Goal: Transaction & Acquisition: Obtain resource

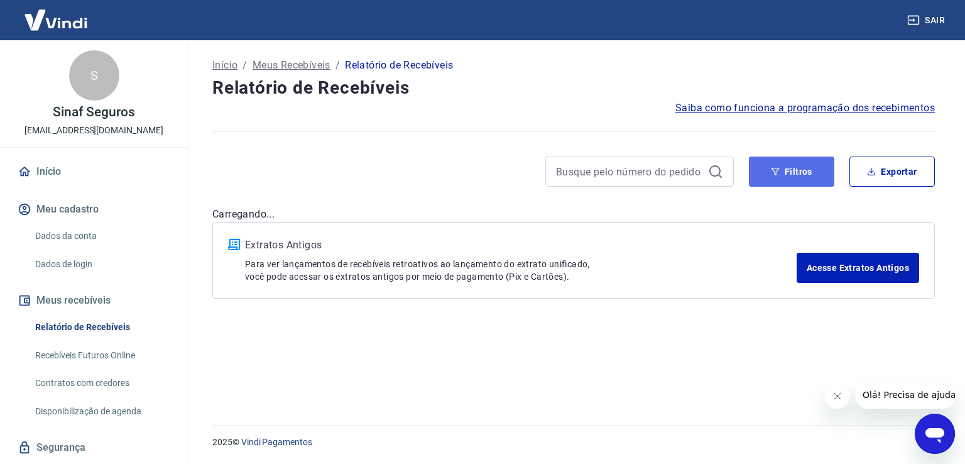
click at [796, 172] on button "Filtros" at bounding box center [791, 172] width 85 height 30
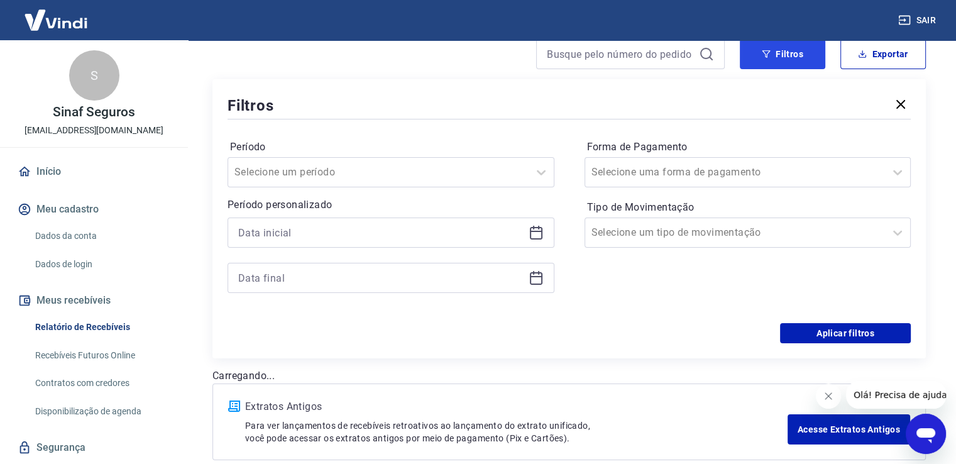
scroll to position [126, 0]
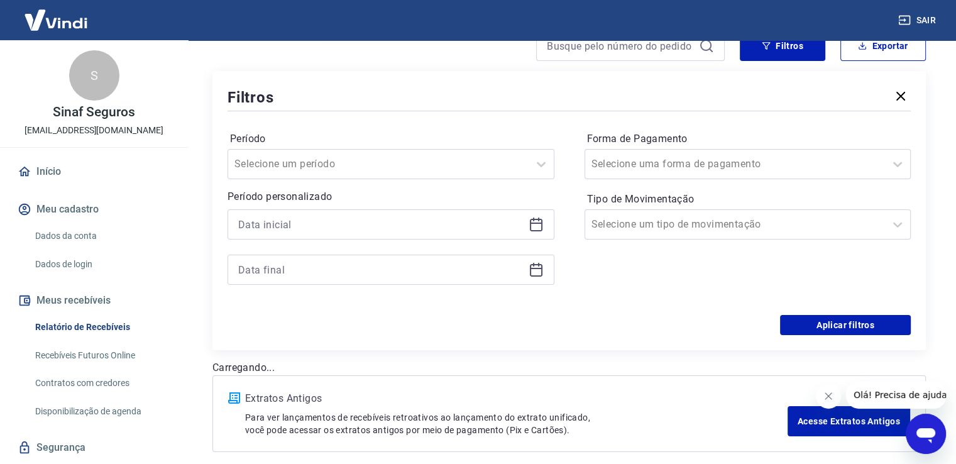
click at [540, 226] on icon at bounding box center [536, 224] width 15 height 15
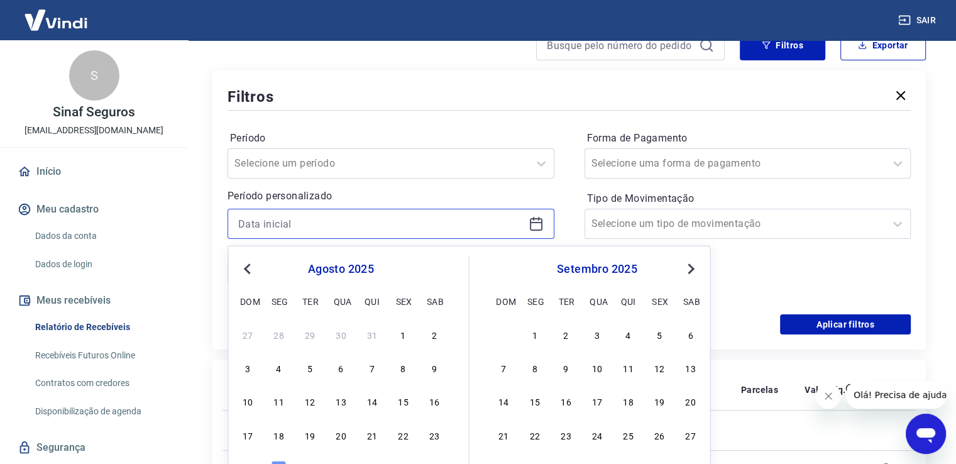
scroll to position [183, 0]
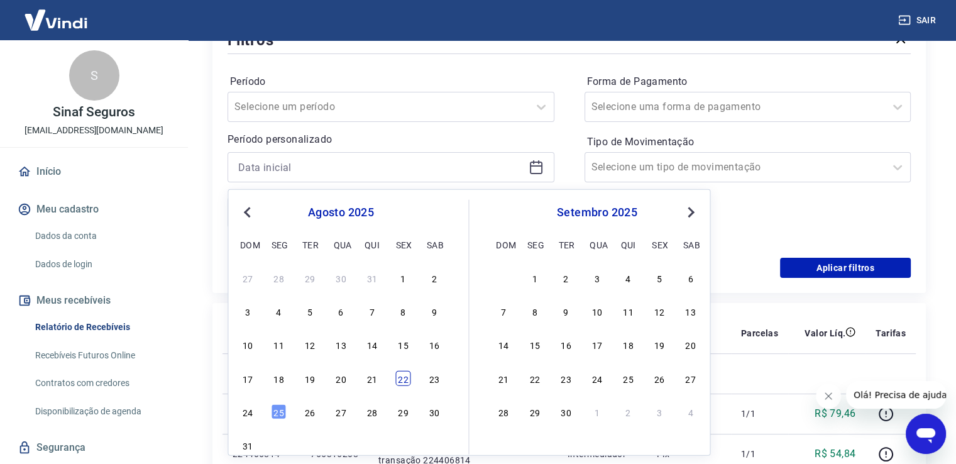
click at [402, 376] on div "22" at bounding box center [402, 377] width 15 height 15
type input "22/08/2025"
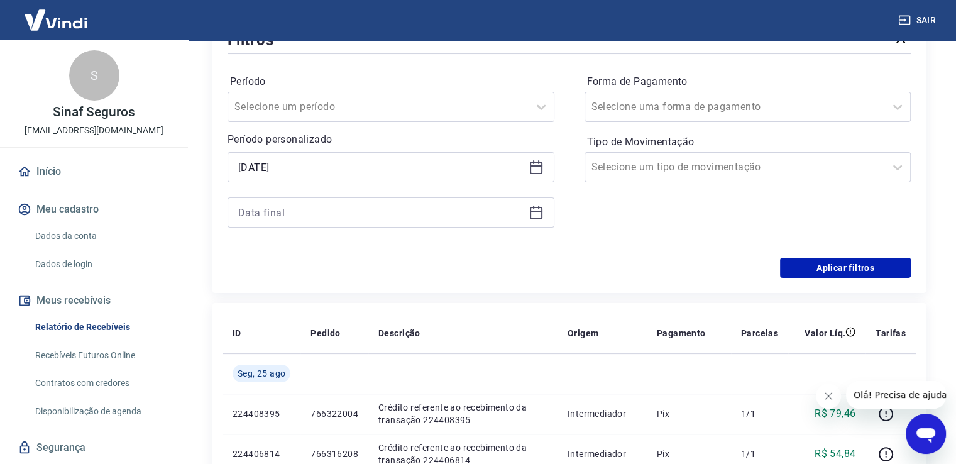
click at [536, 212] on icon at bounding box center [536, 212] width 15 height 15
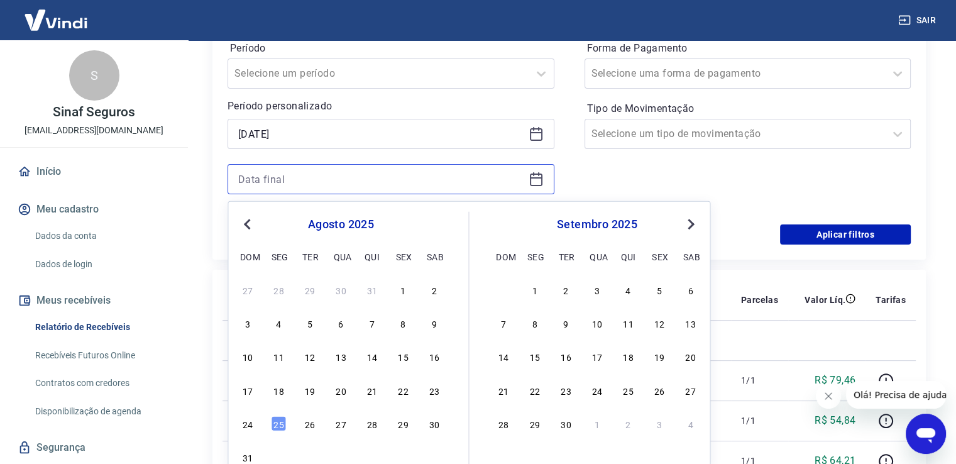
scroll to position [246, 0]
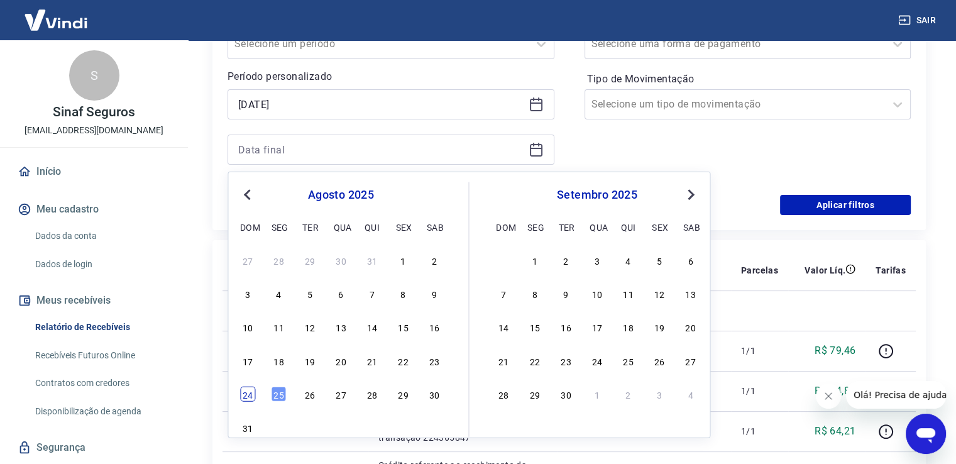
click at [247, 388] on div "24" at bounding box center [247, 394] width 15 height 15
type input "24/08/2025"
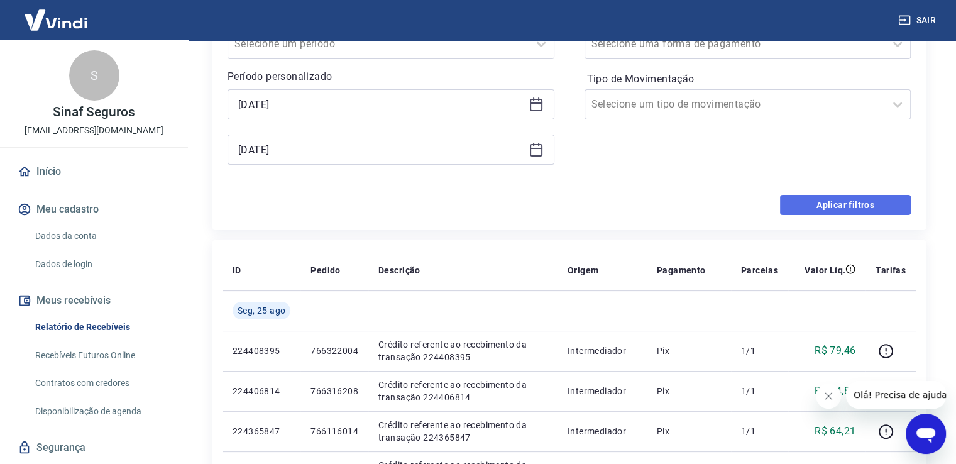
click at [850, 203] on button "Aplicar filtros" at bounding box center [845, 205] width 131 height 20
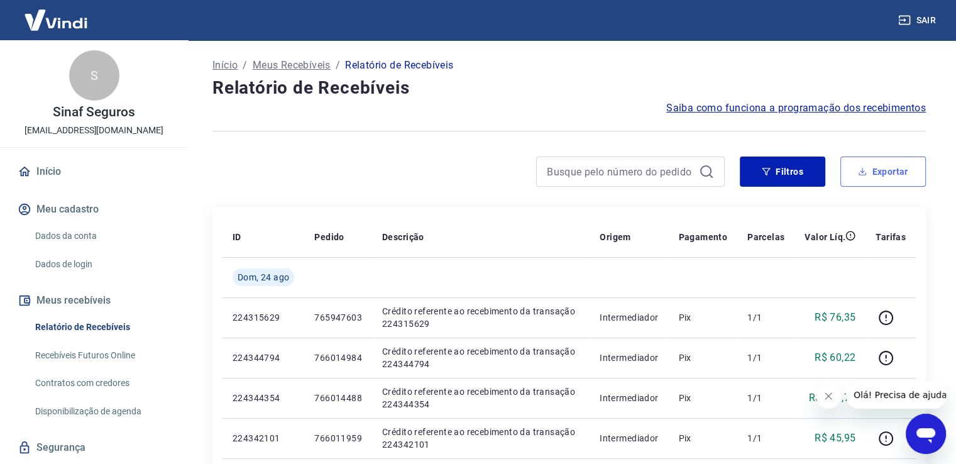
click at [884, 175] on button "Exportar" at bounding box center [882, 172] width 85 height 30
type input "22/08/2025"
type input "24/08/2025"
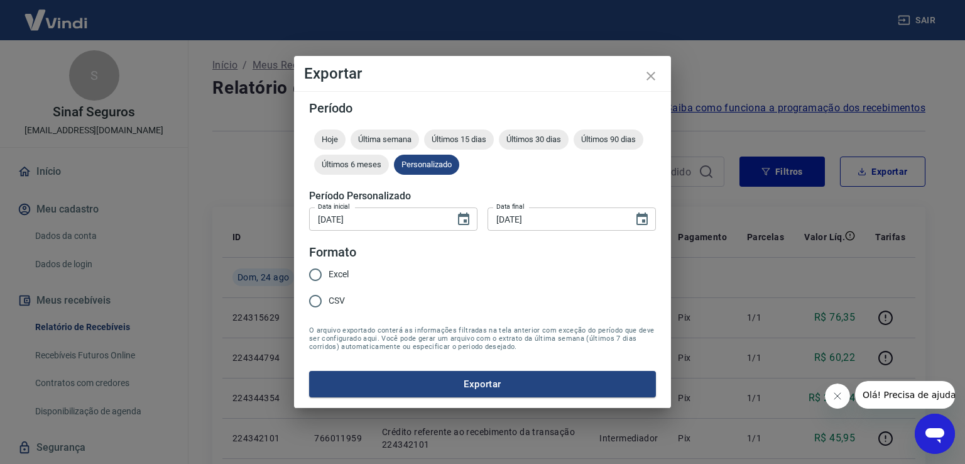
click at [332, 277] on span "Excel" at bounding box center [339, 274] width 20 height 13
click at [329, 277] on input "Excel" at bounding box center [315, 274] width 26 height 26
radio input "true"
click at [499, 386] on button "Exportar" at bounding box center [482, 384] width 347 height 26
click at [509, 385] on button "Exportar" at bounding box center [482, 384] width 347 height 26
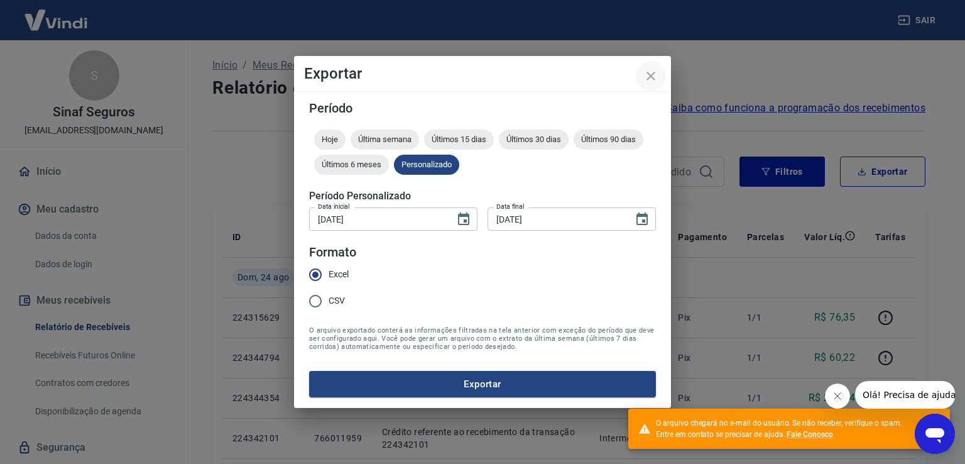
click at [654, 77] on icon "close" at bounding box center [651, 76] width 15 height 15
